Goal: Task Accomplishment & Management: Manage account settings

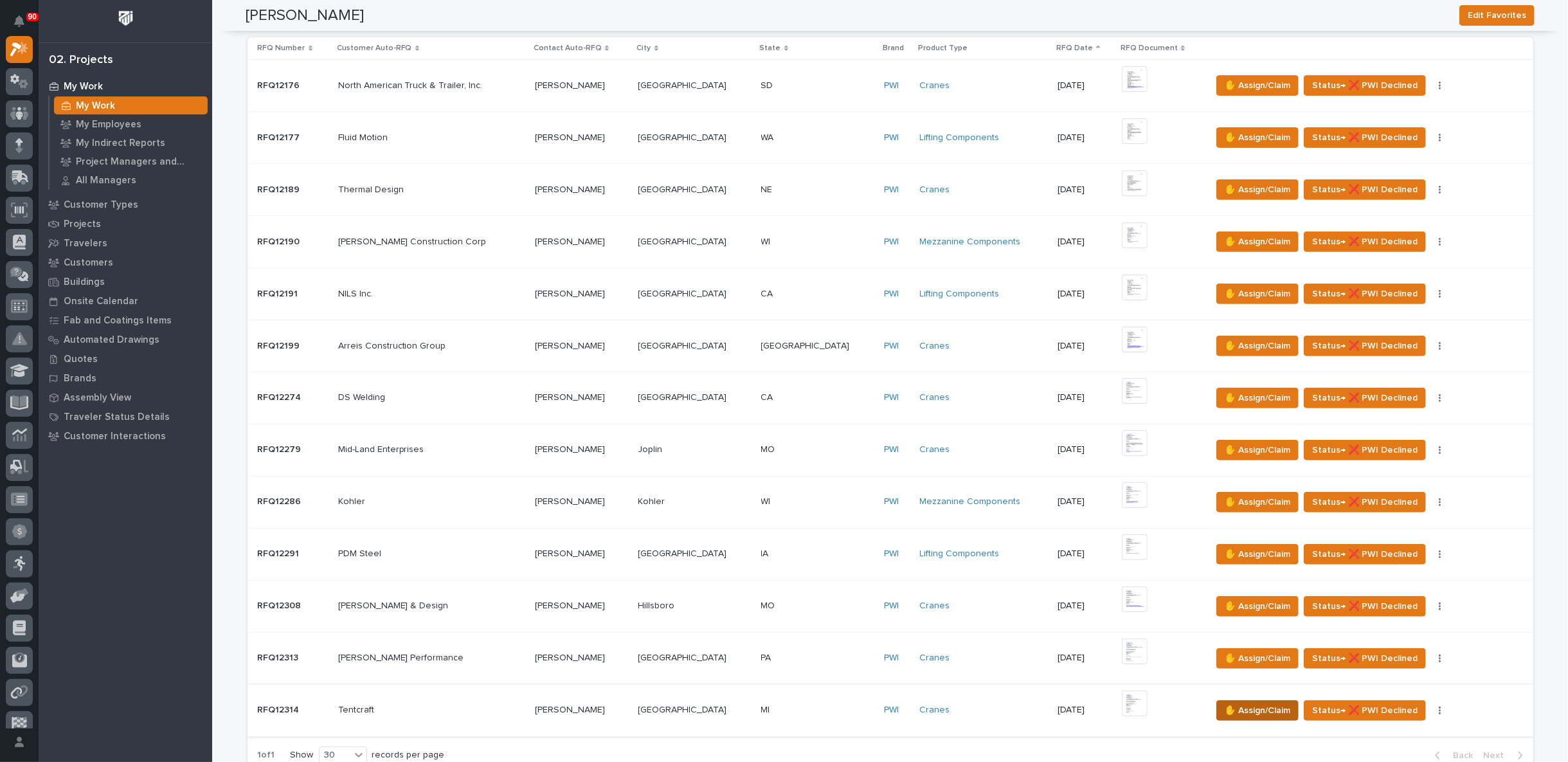
scroll to position [429, 0]
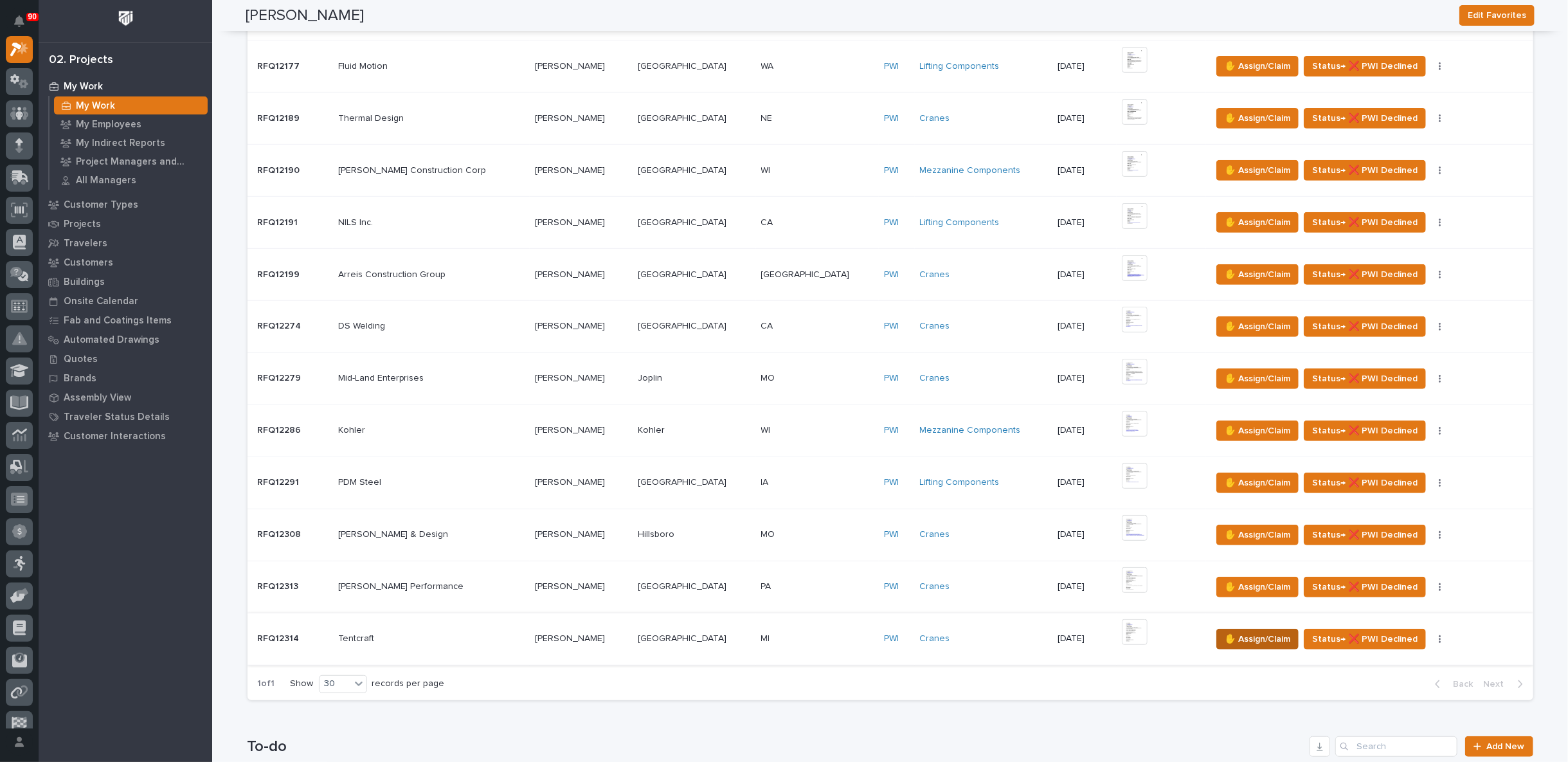
click at [1244, 633] on span "✋ Assign/Claim" at bounding box center [1258, 639] width 65 height 15
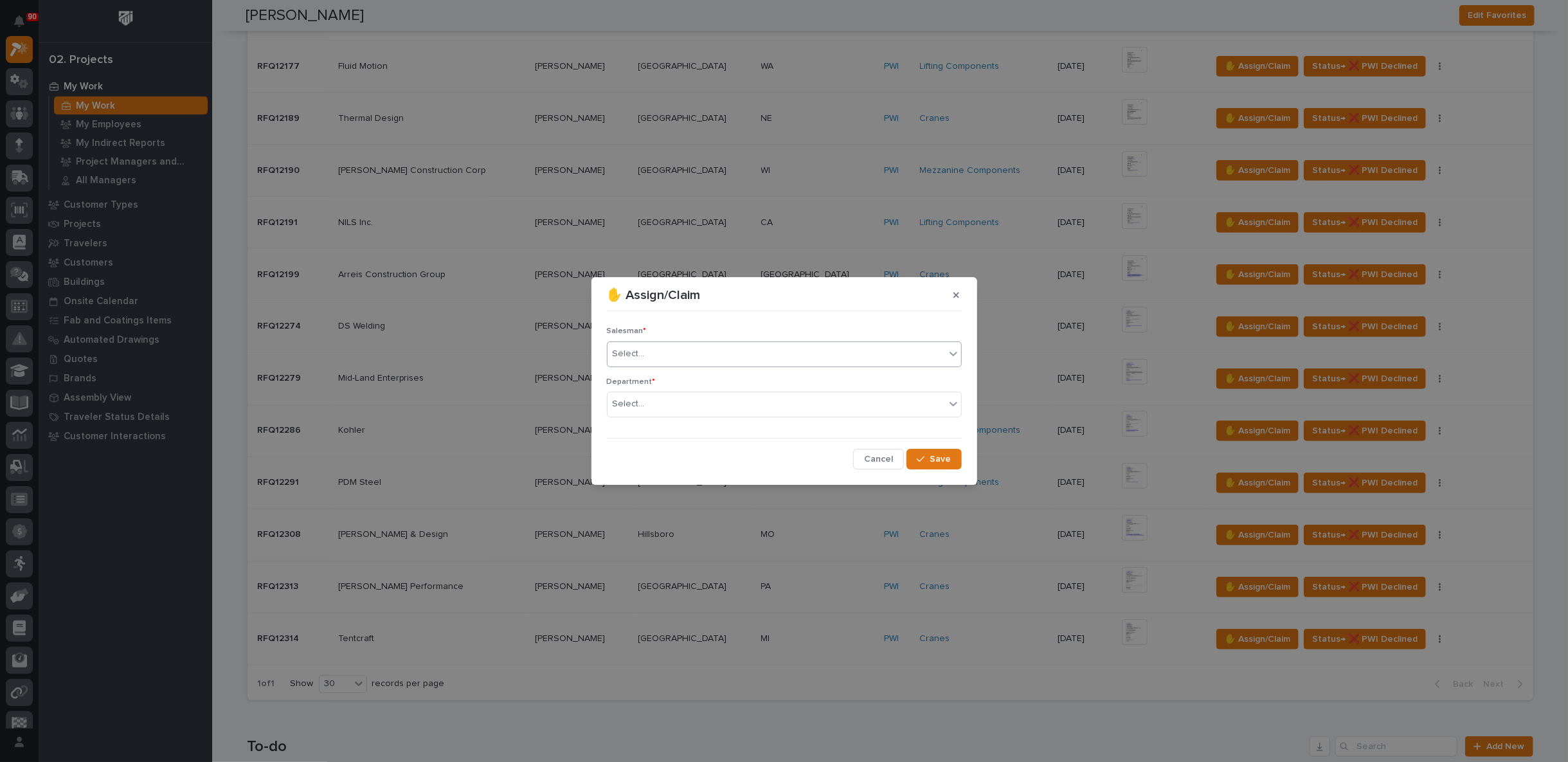
click at [644, 351] on div "Select..." at bounding box center [776, 354] width 337 height 22
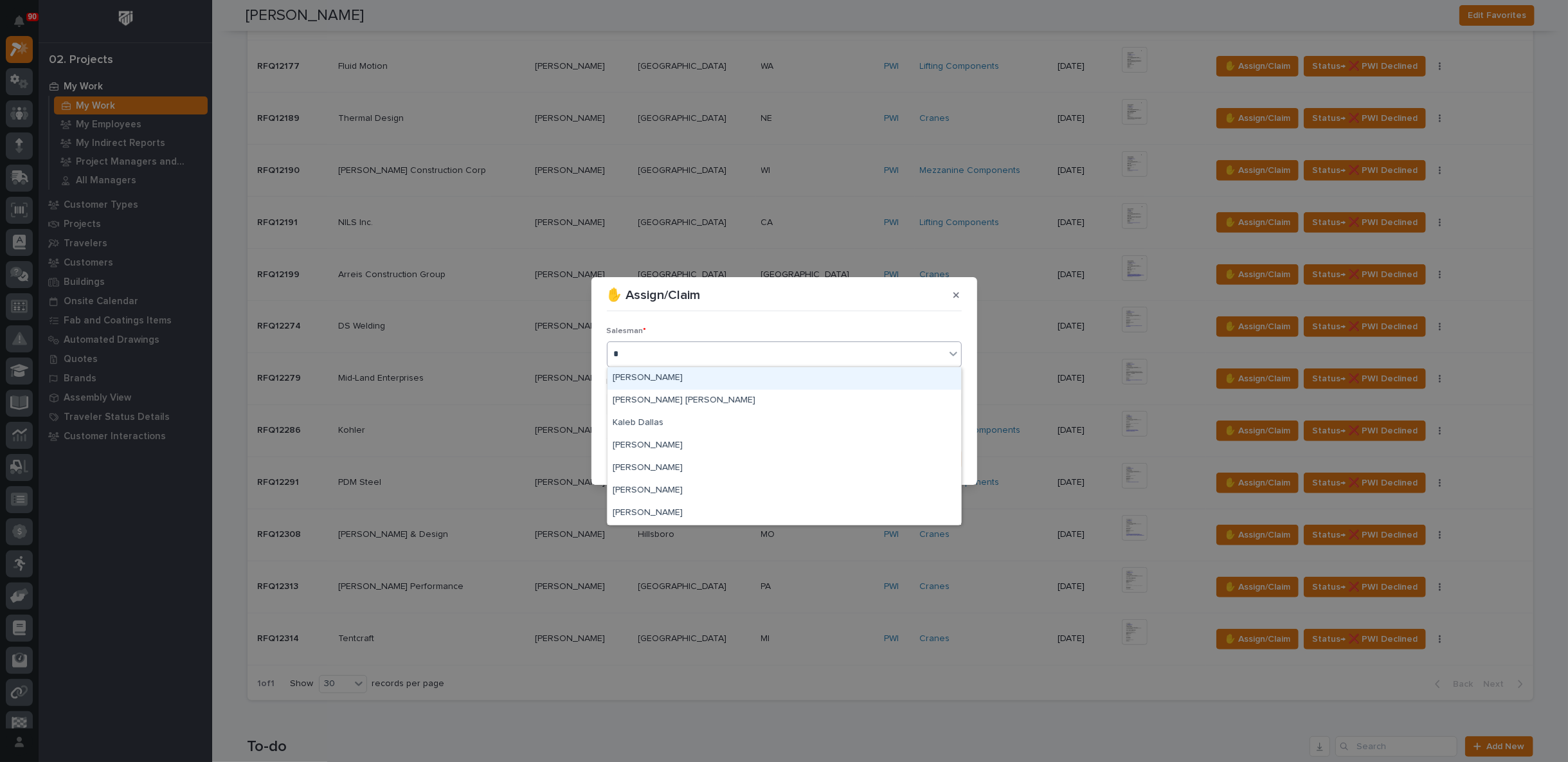
type input "**"
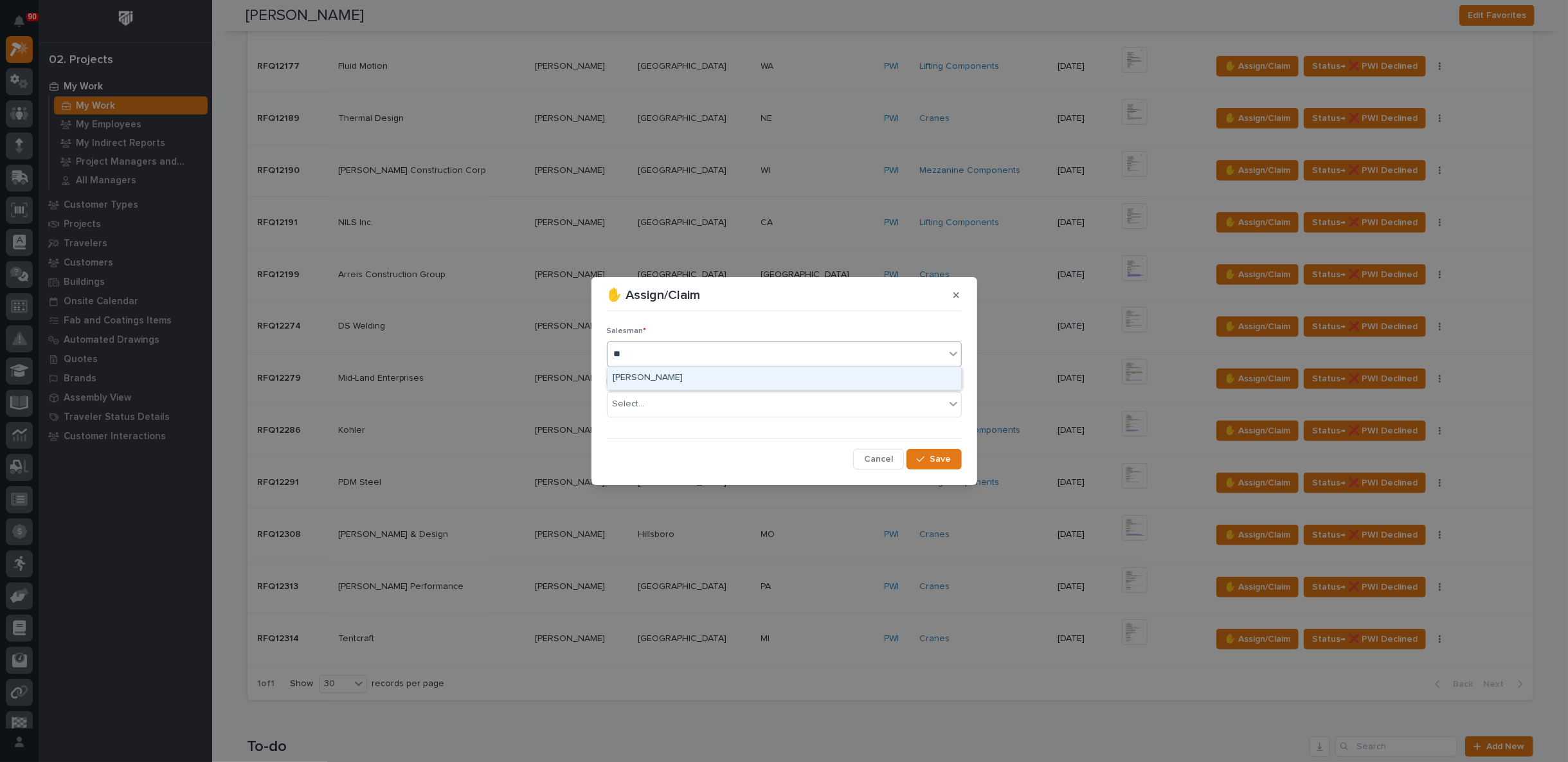
click at [660, 376] on div "[PERSON_NAME]" at bounding box center [784, 379] width 353 height 22
click at [640, 405] on div "Select..." at bounding box center [628, 404] width 32 height 13
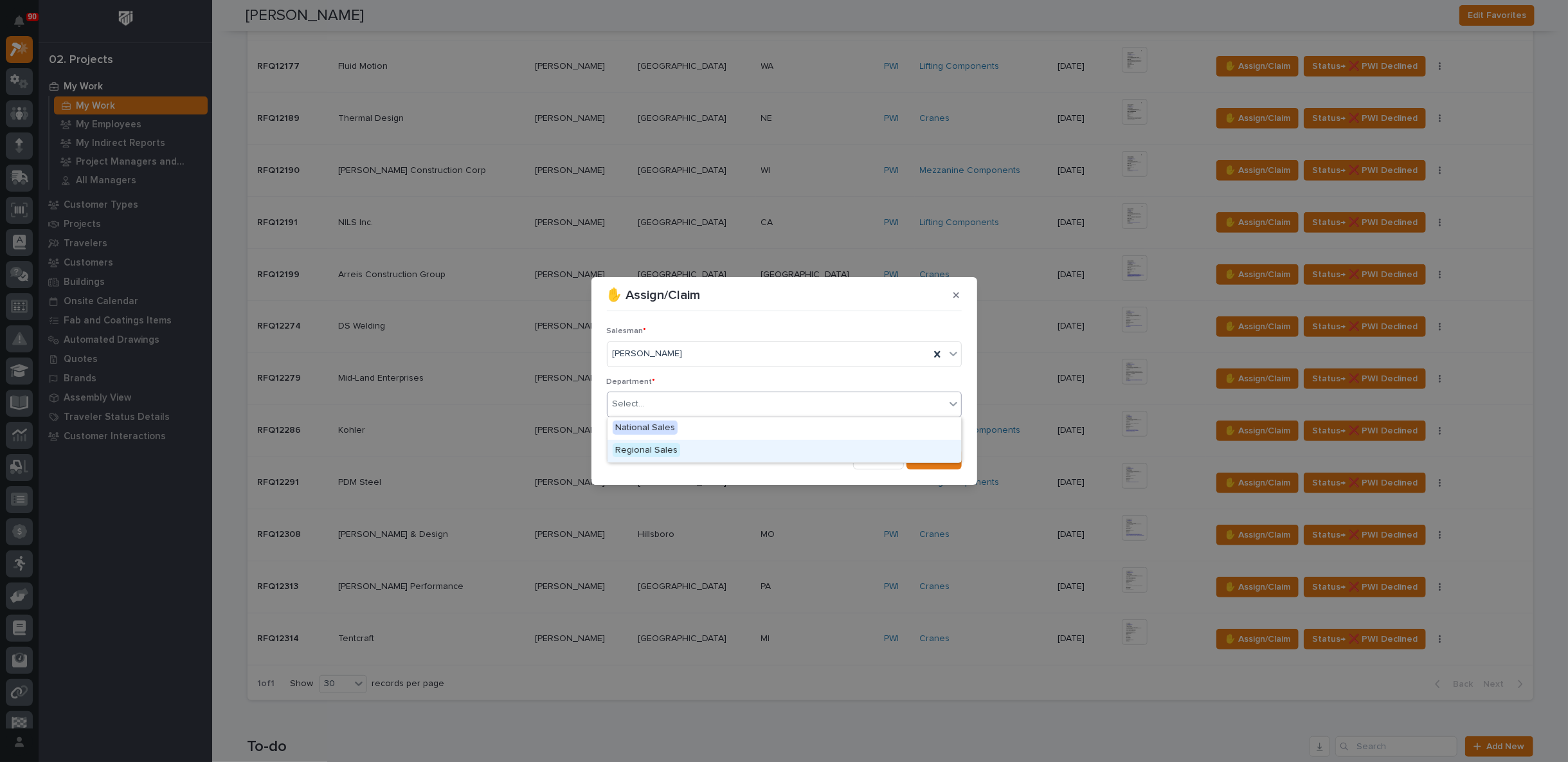
click at [653, 443] on div "Regional Sales" at bounding box center [784, 451] width 353 height 22
click at [933, 461] on span "Save" at bounding box center [941, 459] width 22 height 12
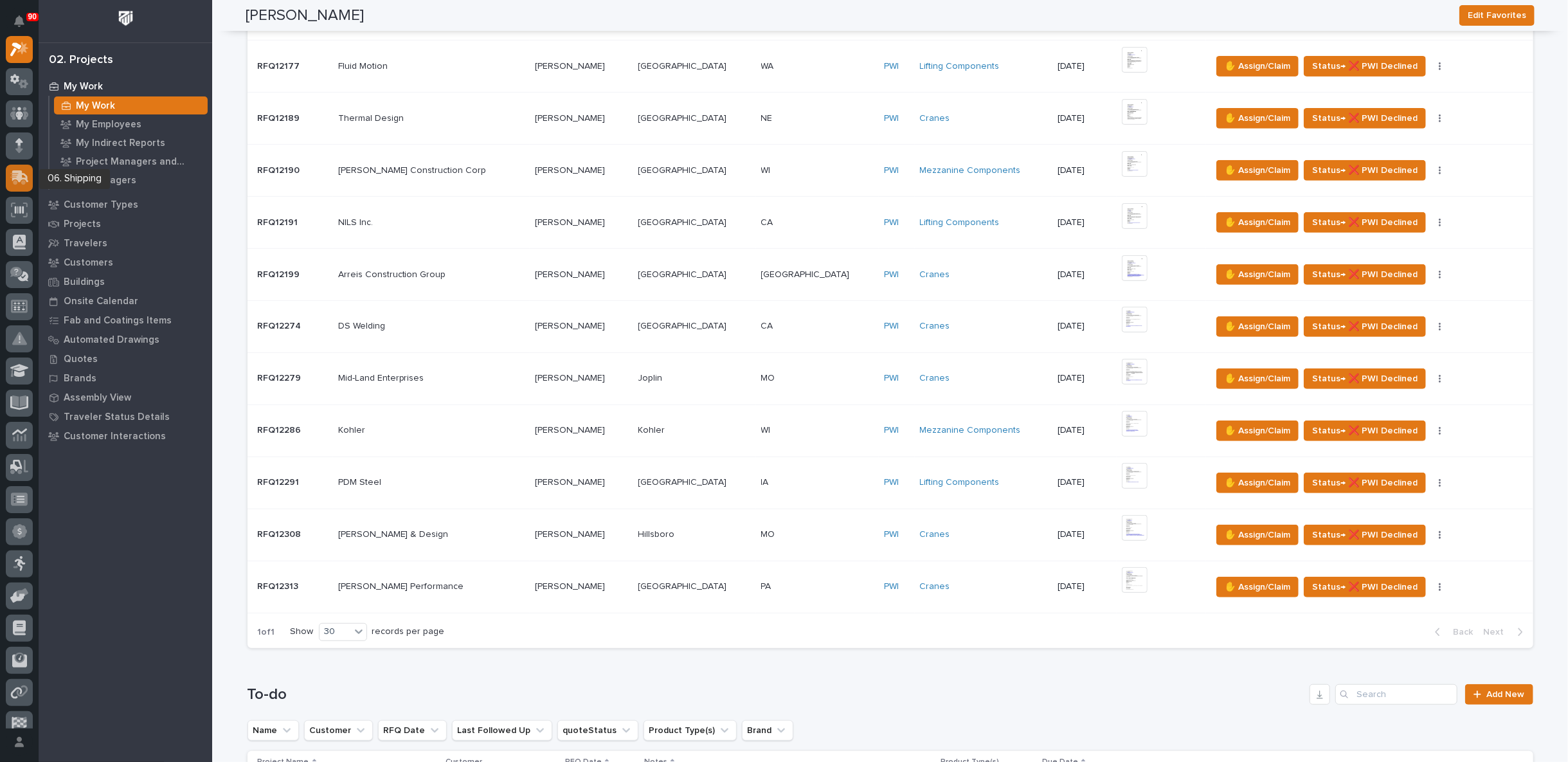
click at [22, 178] on icon at bounding box center [21, 176] width 17 height 13
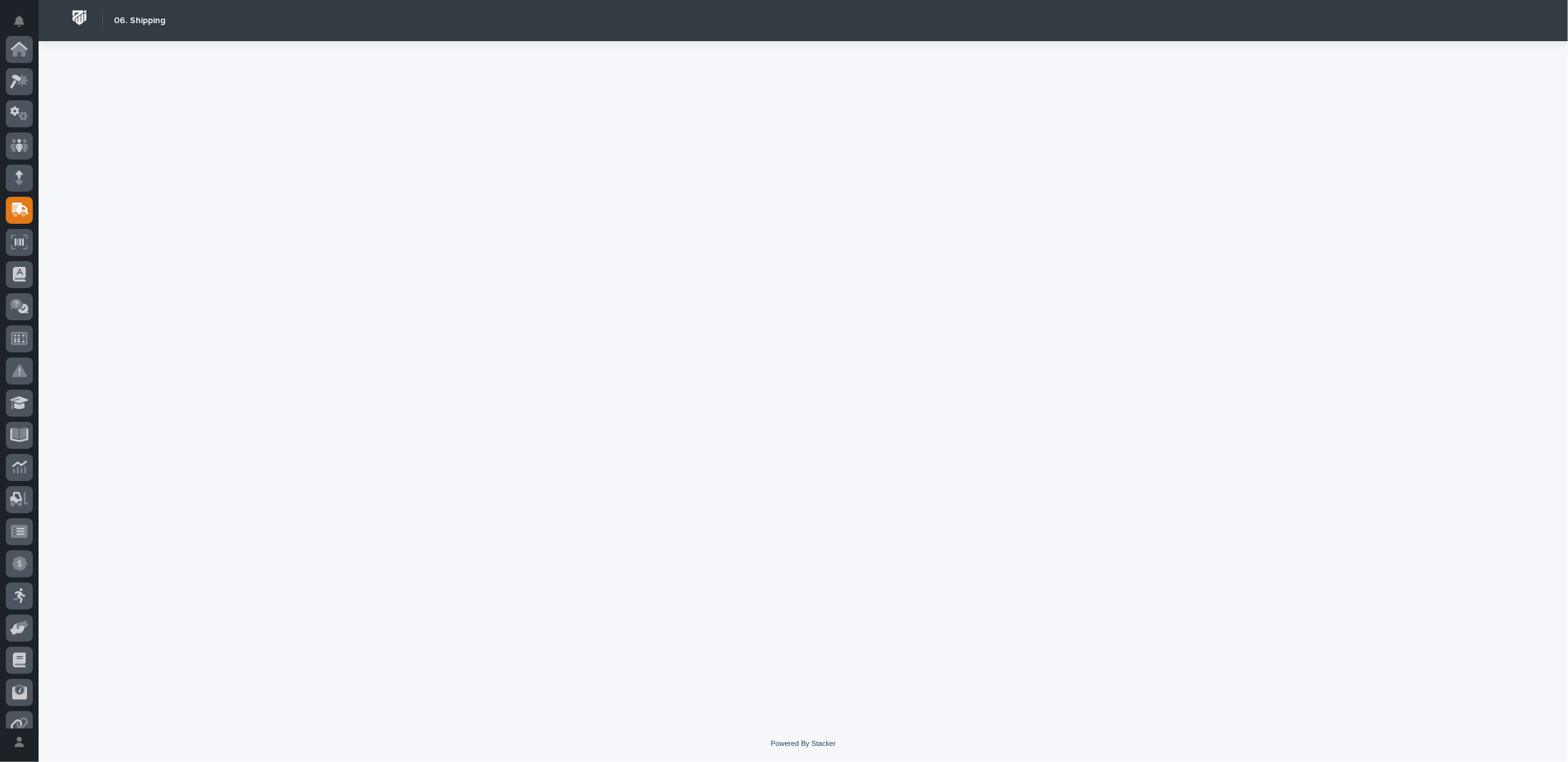
scroll to position [143, 0]
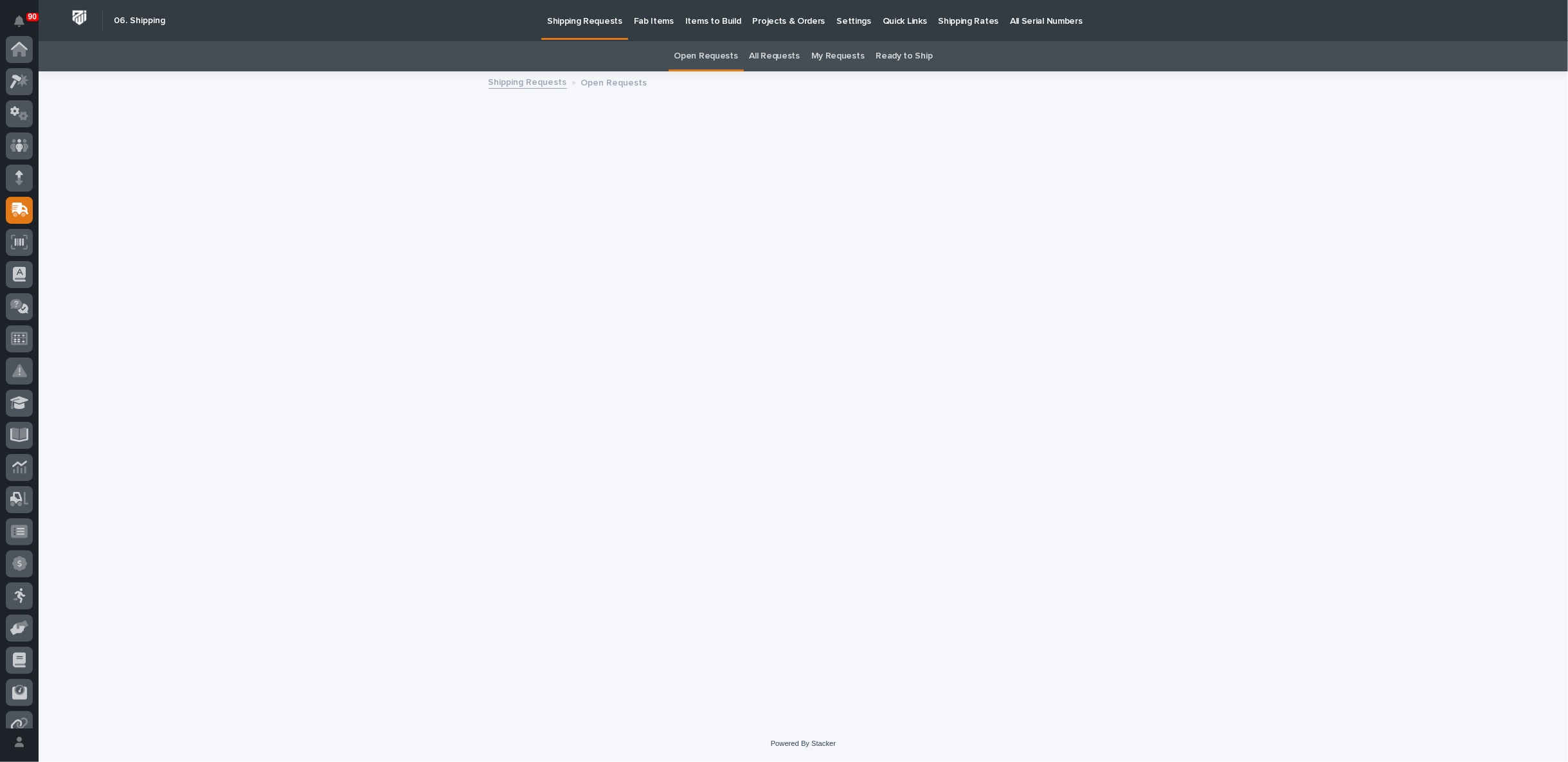
scroll to position [143, 0]
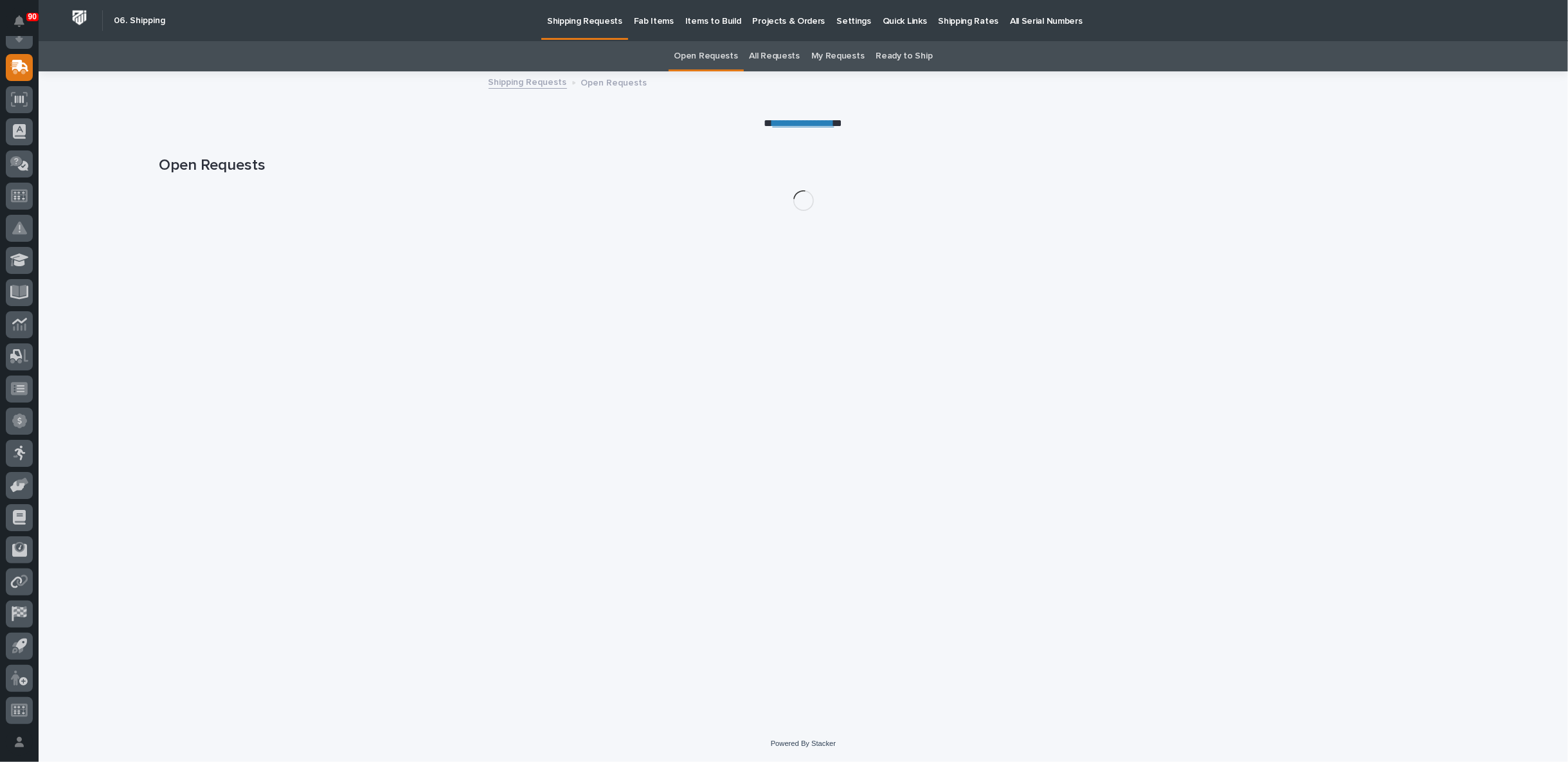
click at [963, 22] on p "Shipping Rates" at bounding box center [968, 13] width 60 height 27
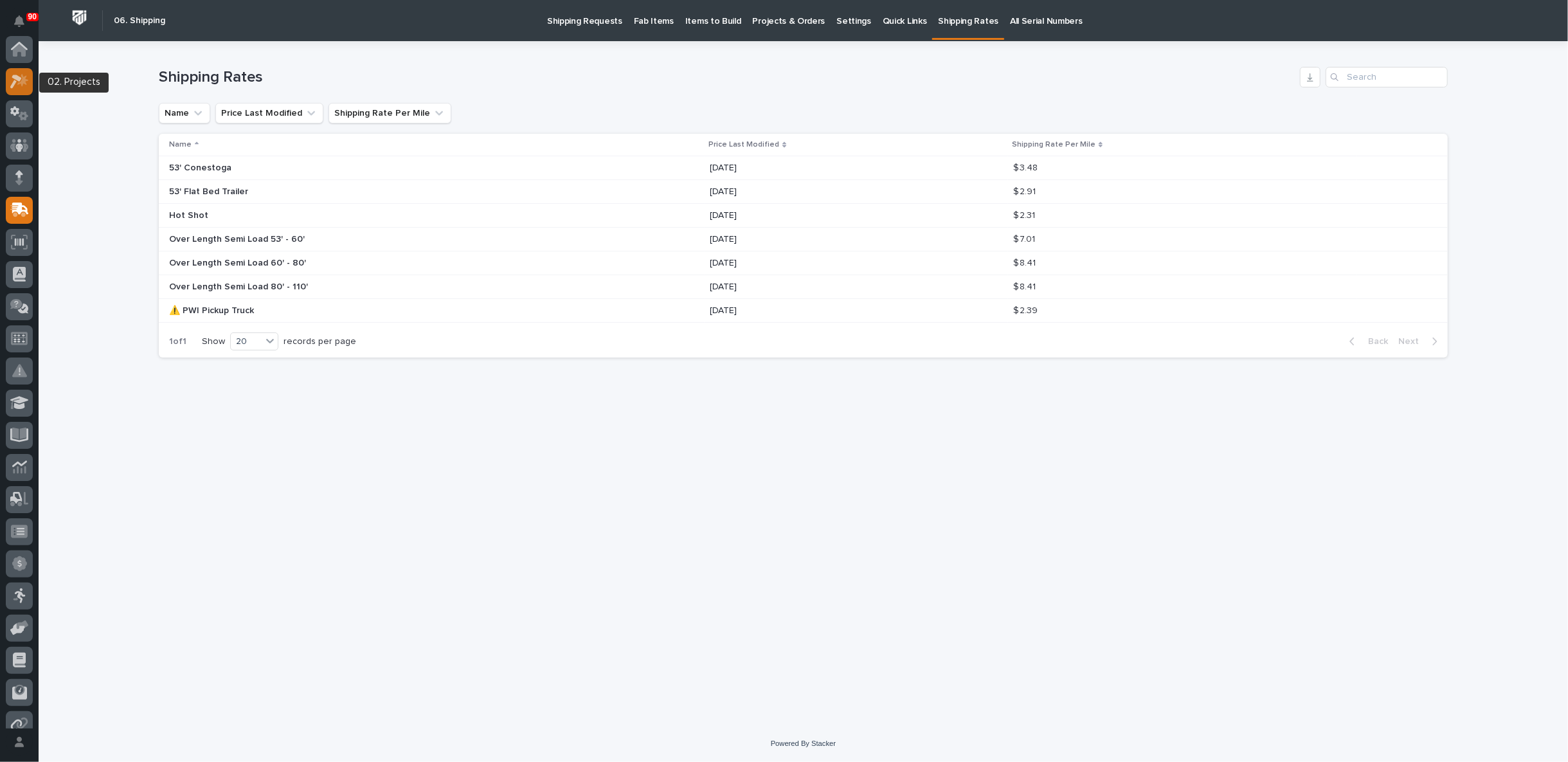
click at [15, 83] on icon at bounding box center [16, 81] width 12 height 14
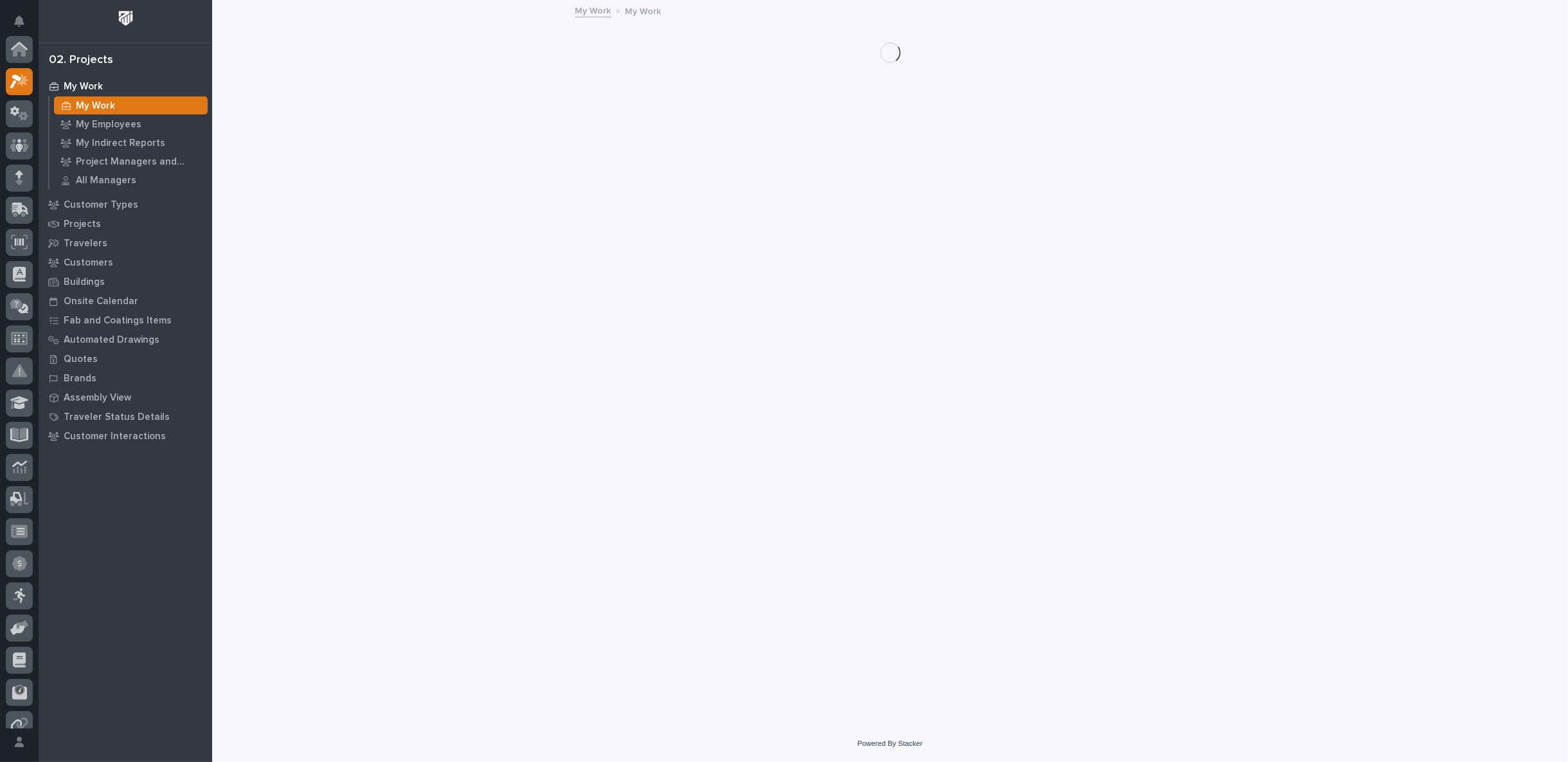
scroll to position [32, 0]
